Goal: Navigation & Orientation: Find specific page/section

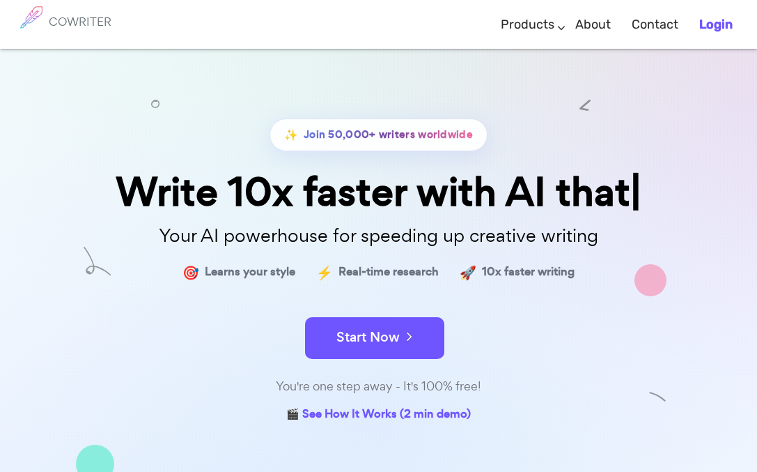
click at [707, 27] on b "Login" at bounding box center [716, 24] width 33 height 15
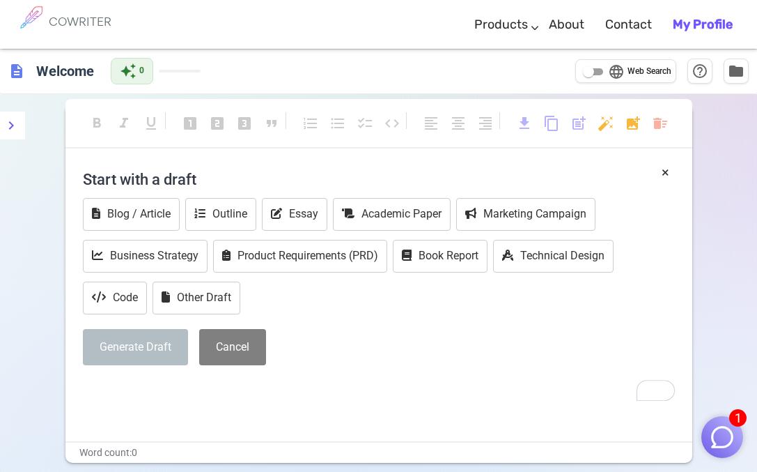
click at [704, 17] on b "My Profile" at bounding box center [703, 24] width 60 height 15
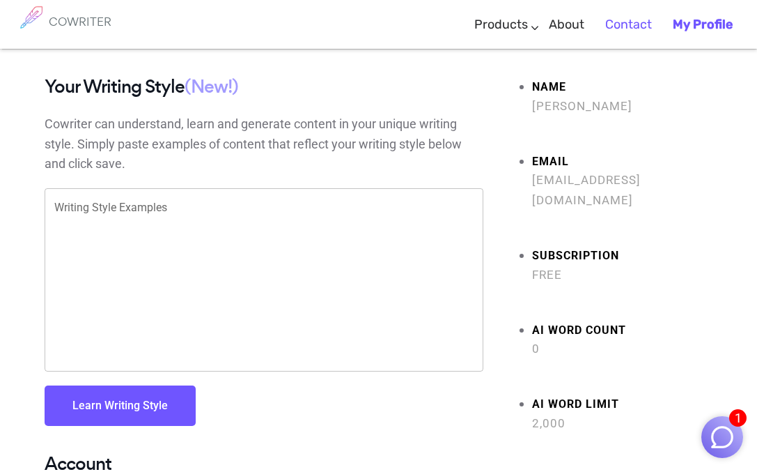
click at [638, 24] on link "Contact" at bounding box center [629, 24] width 47 height 41
